Goal: Check status: Check status

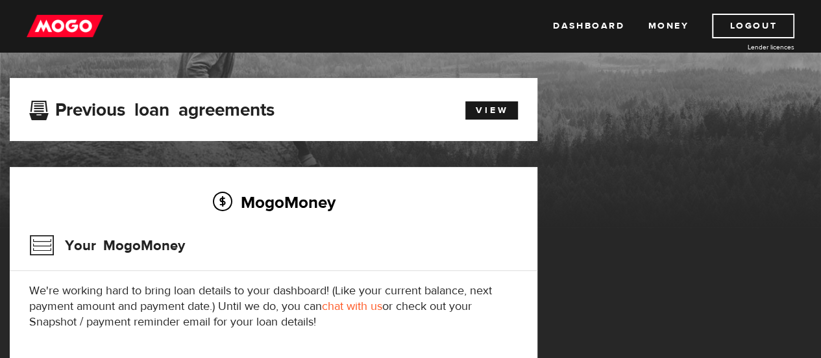
scroll to position [55, 0]
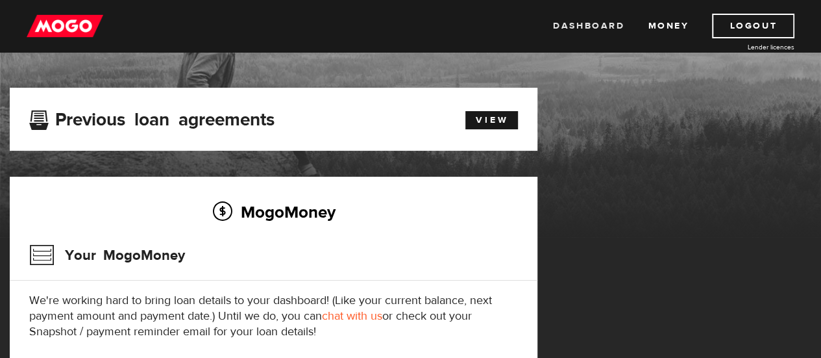
click at [608, 38] on link "Dashboard" at bounding box center [588, 26] width 71 height 25
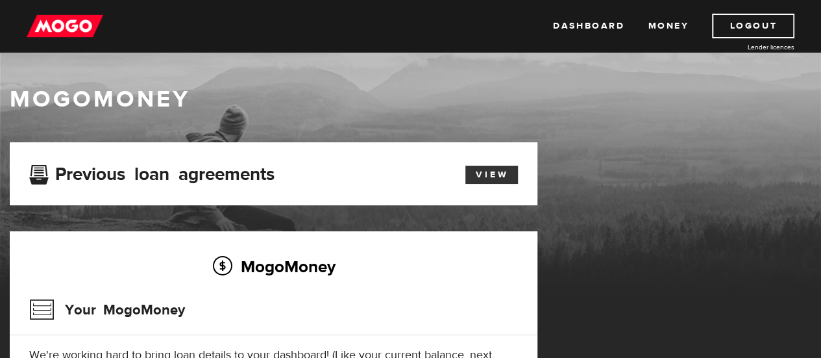
click at [486, 173] on link "View" at bounding box center [491, 175] width 53 height 18
click at [88, 20] on img at bounding box center [65, 26] width 77 height 25
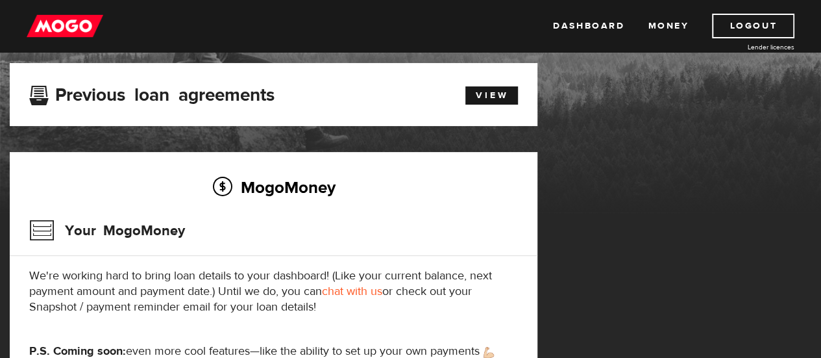
scroll to position [79, 0]
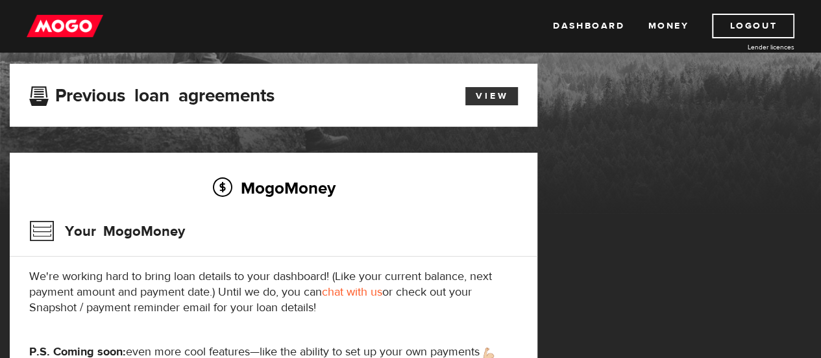
click at [473, 94] on link "View" at bounding box center [491, 96] width 53 height 18
